Goal: Browse casually

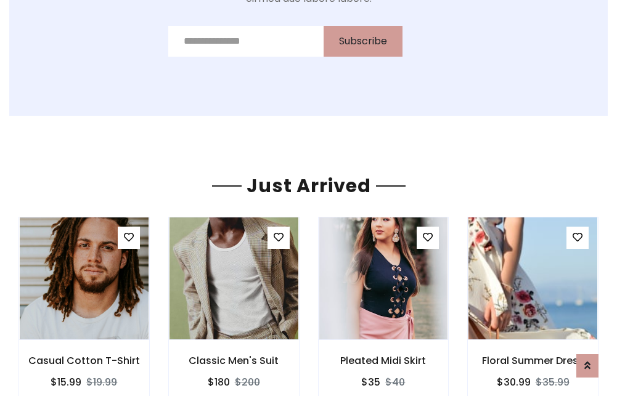
scroll to position [1289, 0]
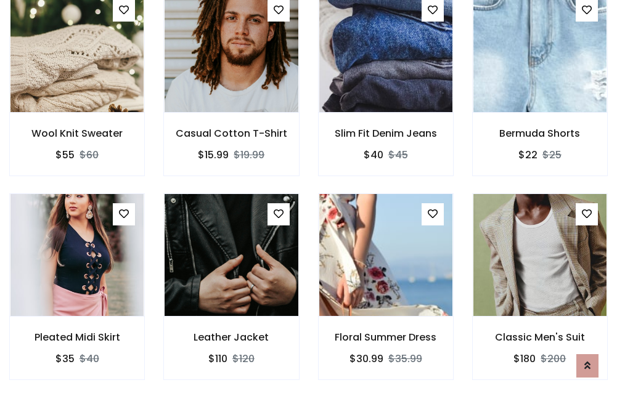
click at [309, 198] on div "Floral Summer Dress $30.99 $35.99" at bounding box center [386, 295] width 154 height 204
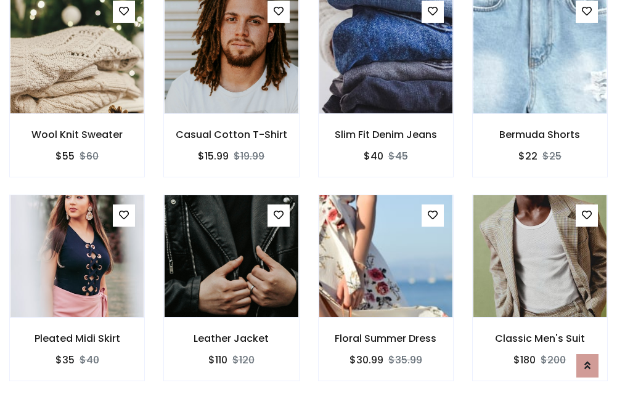
click at [309, 198] on div "Floral Summer Dress $30.99 $35.99" at bounding box center [386, 297] width 154 height 204
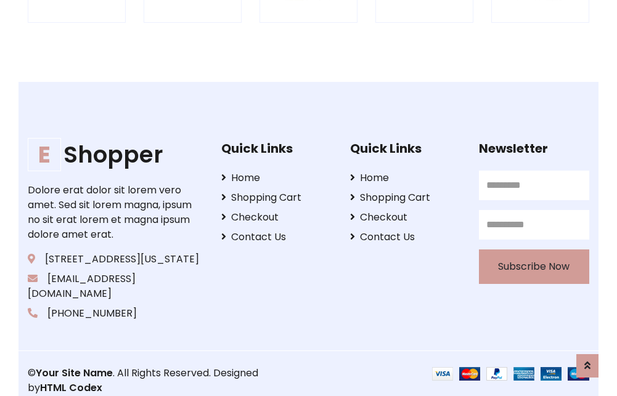
scroll to position [2345, 0]
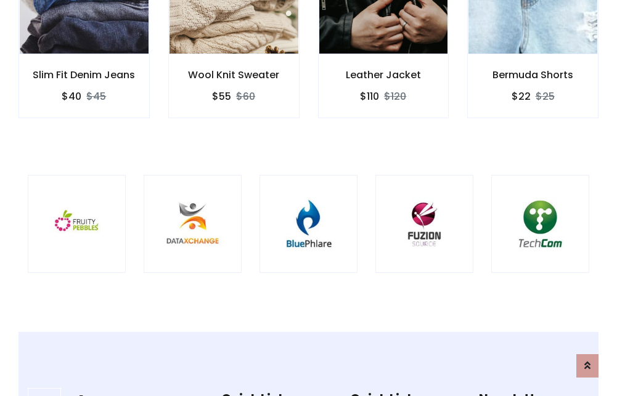
click at [308, 198] on img at bounding box center [308, 223] width 67 height 67
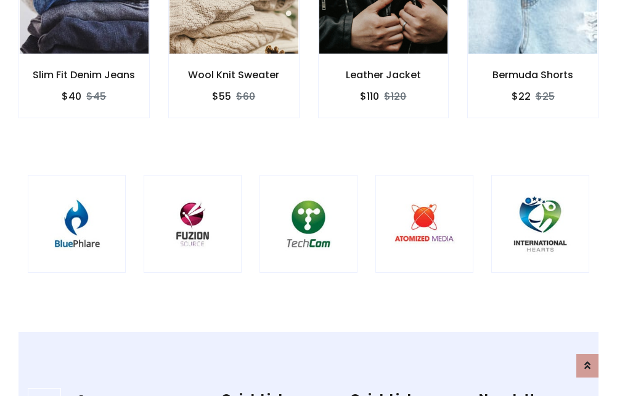
click at [308, 198] on img at bounding box center [308, 223] width 67 height 67
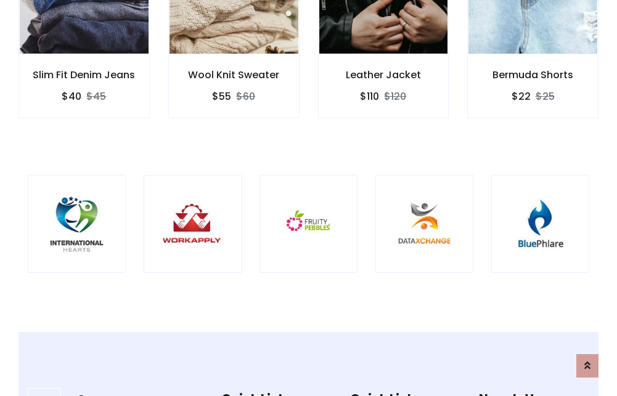
scroll to position [0, 0]
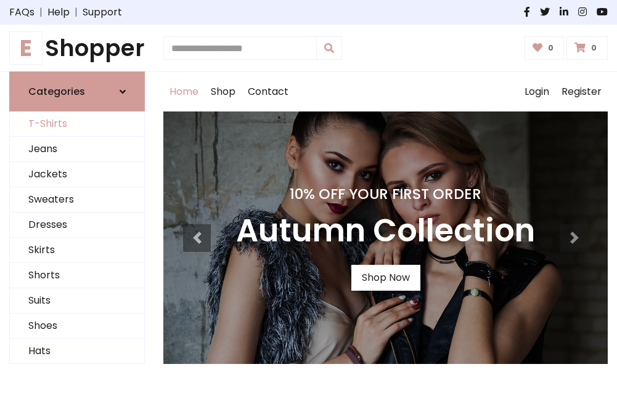
click at [77, 124] on link "T-Shirts" at bounding box center [77, 123] width 134 height 25
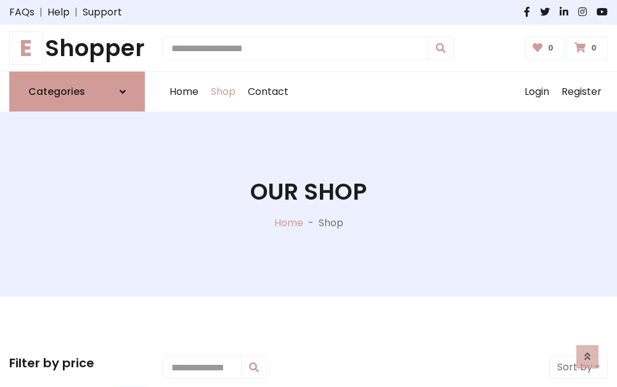
scroll to position [494, 0]
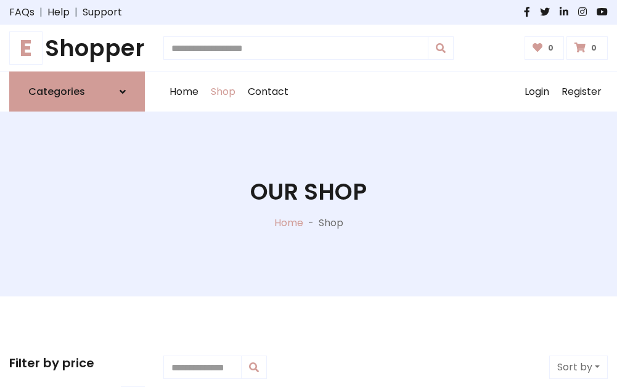
click at [77, 48] on h1 "E Shopper" at bounding box center [77, 47] width 136 height 27
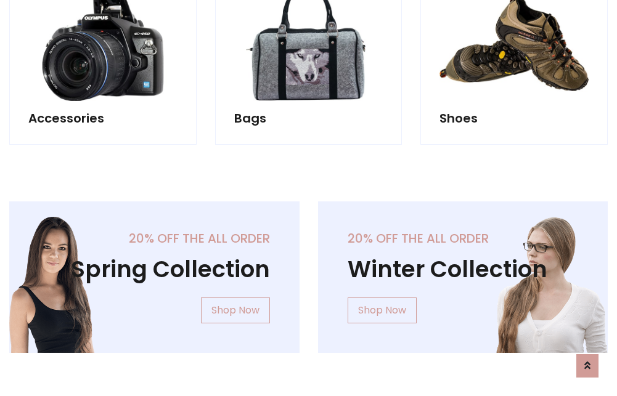
scroll to position [1197, 0]
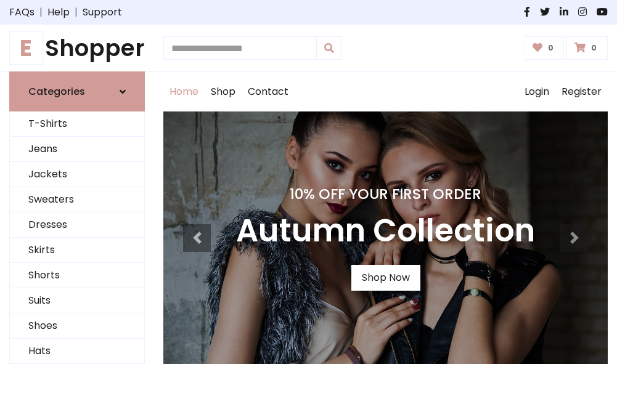
scroll to position [404, 0]
